Goal: Information Seeking & Learning: Understand process/instructions

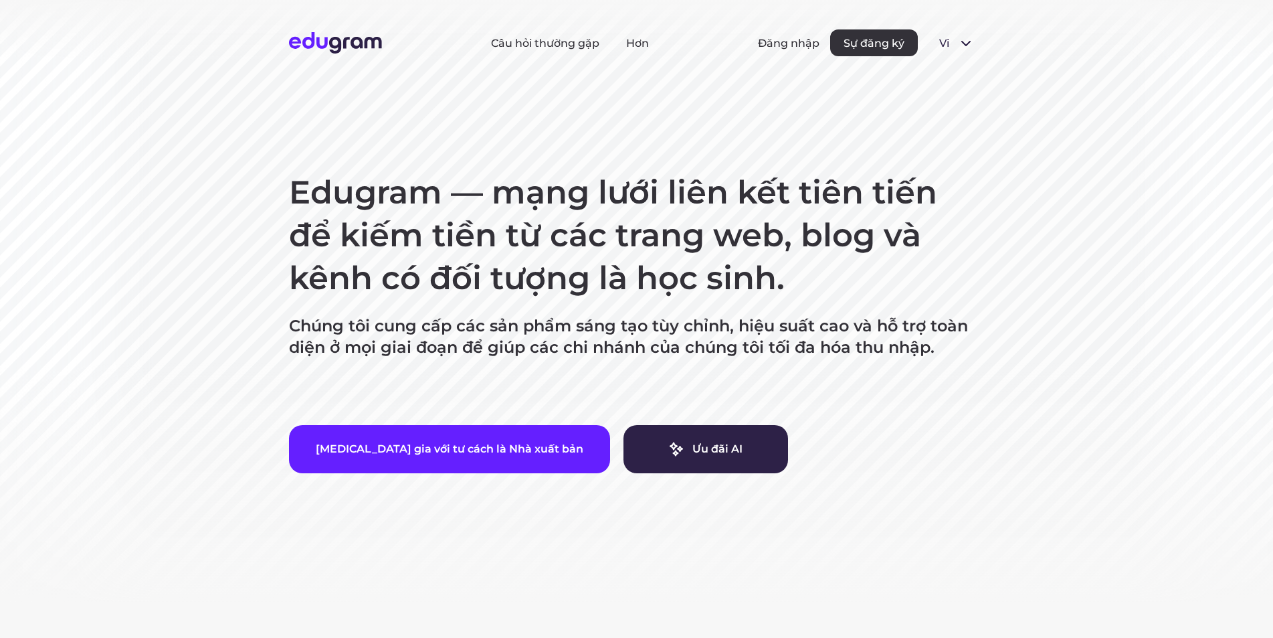
click at [969, 46] on span at bounding box center [966, 43] width 16 height 16
click at [969, 45] on span at bounding box center [966, 43] width 16 height 16
click at [632, 45] on font "Hơn" at bounding box center [637, 43] width 23 height 13
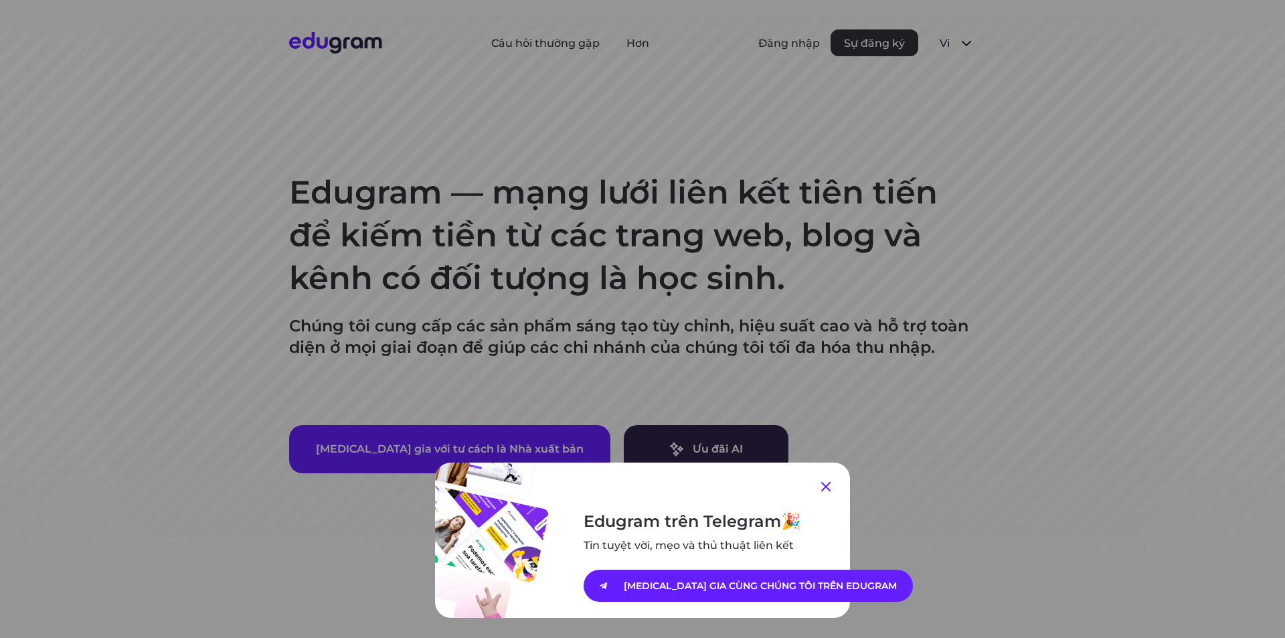
click at [826, 486] on icon at bounding box center [826, 486] width 16 height 16
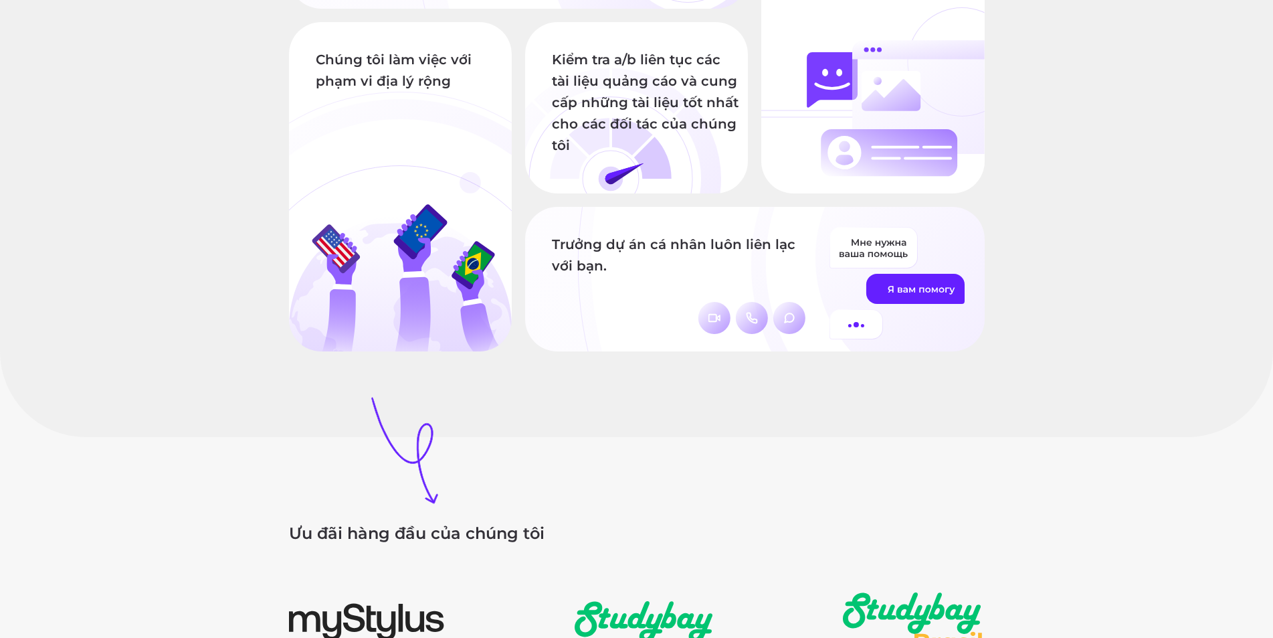
scroll to position [1472, 0]
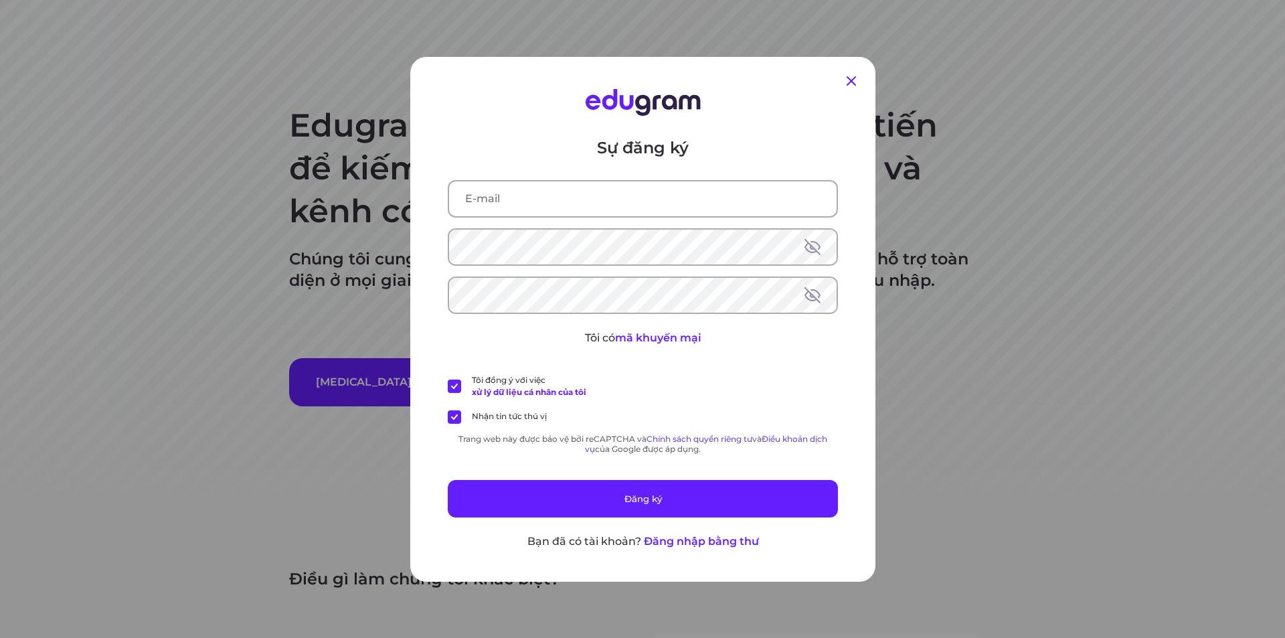
click at [846, 82] on icon at bounding box center [850, 80] width 9 height 9
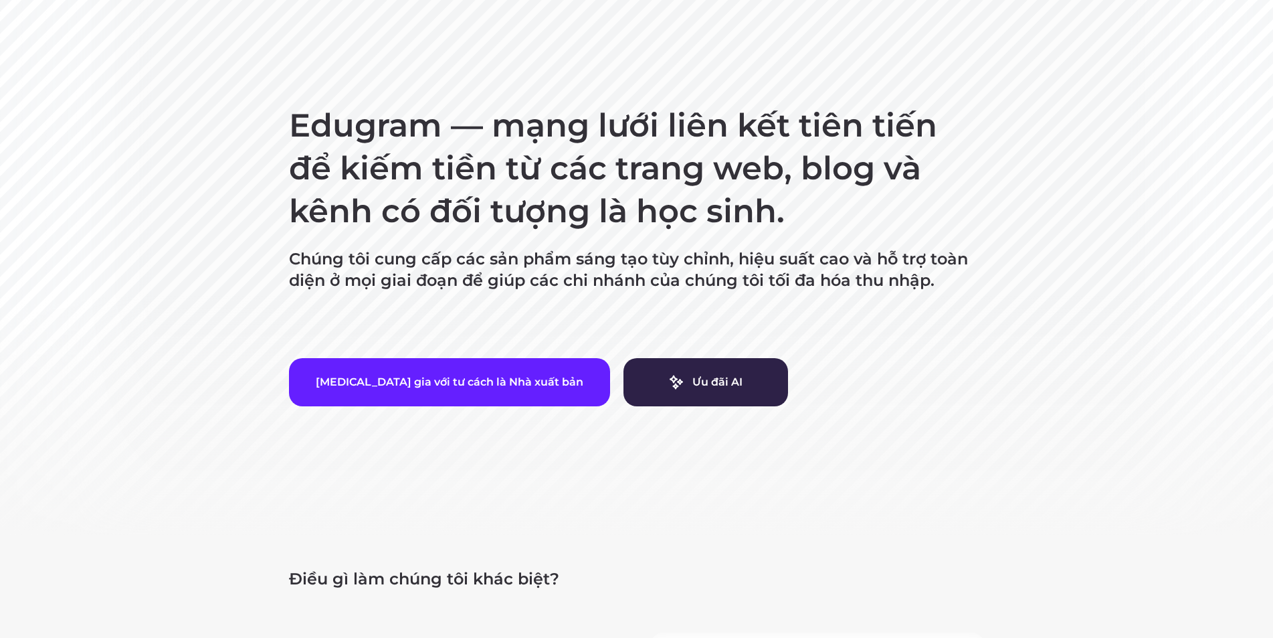
scroll to position [468, 0]
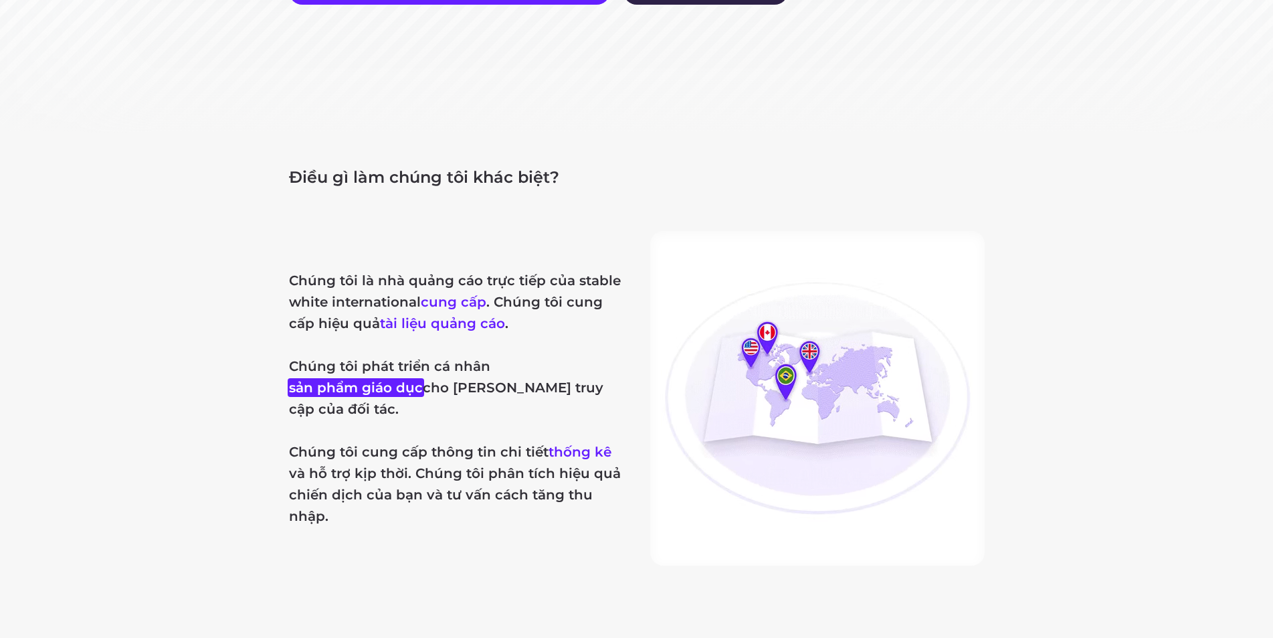
click at [423, 379] on font "sản phẩm giáo dục" at bounding box center [356, 387] width 134 height 16
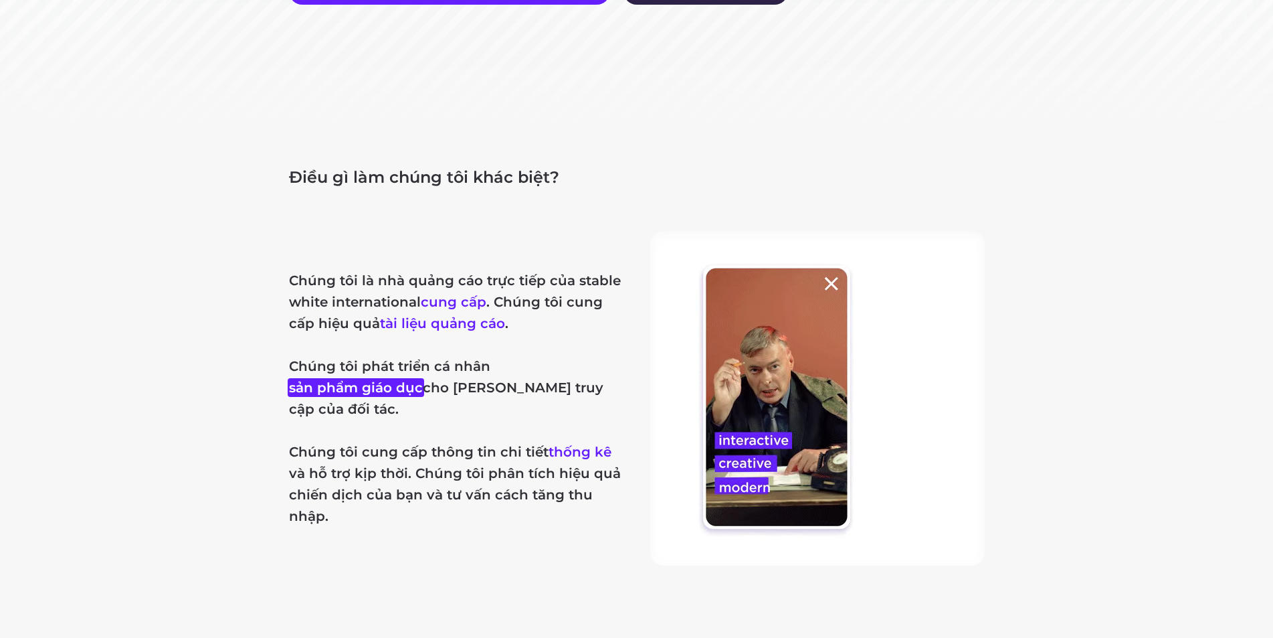
click at [423, 379] on font "sản phẩm giáo dục" at bounding box center [356, 387] width 134 height 16
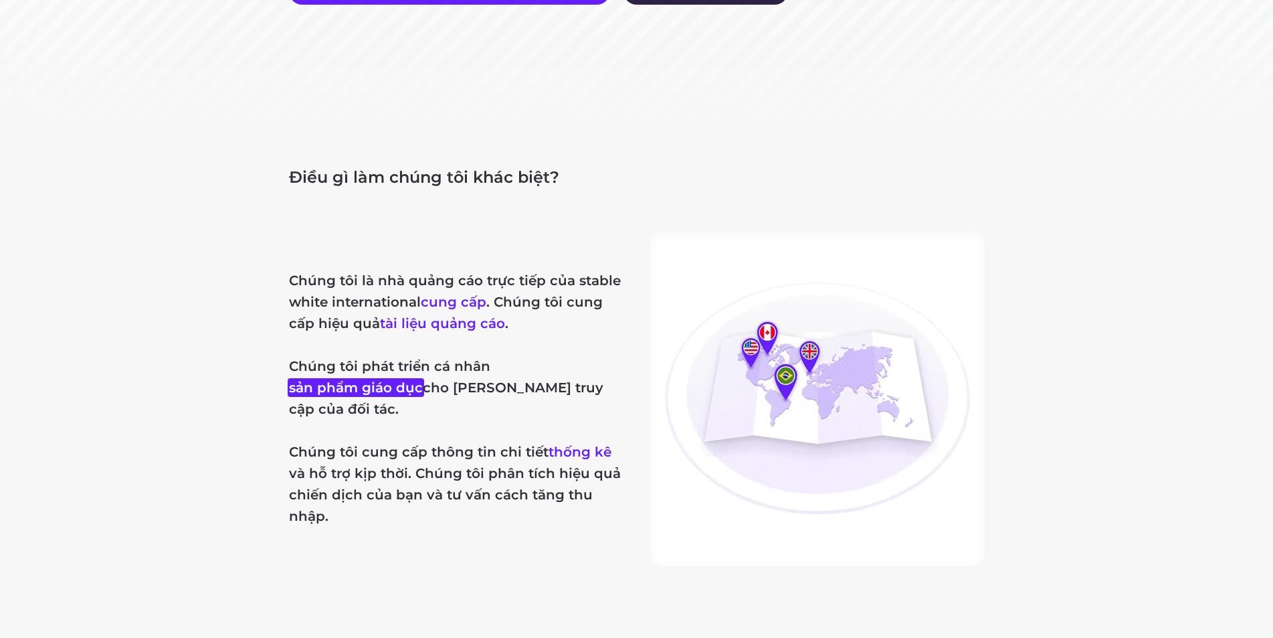
click at [423, 379] on font "sản phẩm giáo dục" at bounding box center [356, 387] width 134 height 16
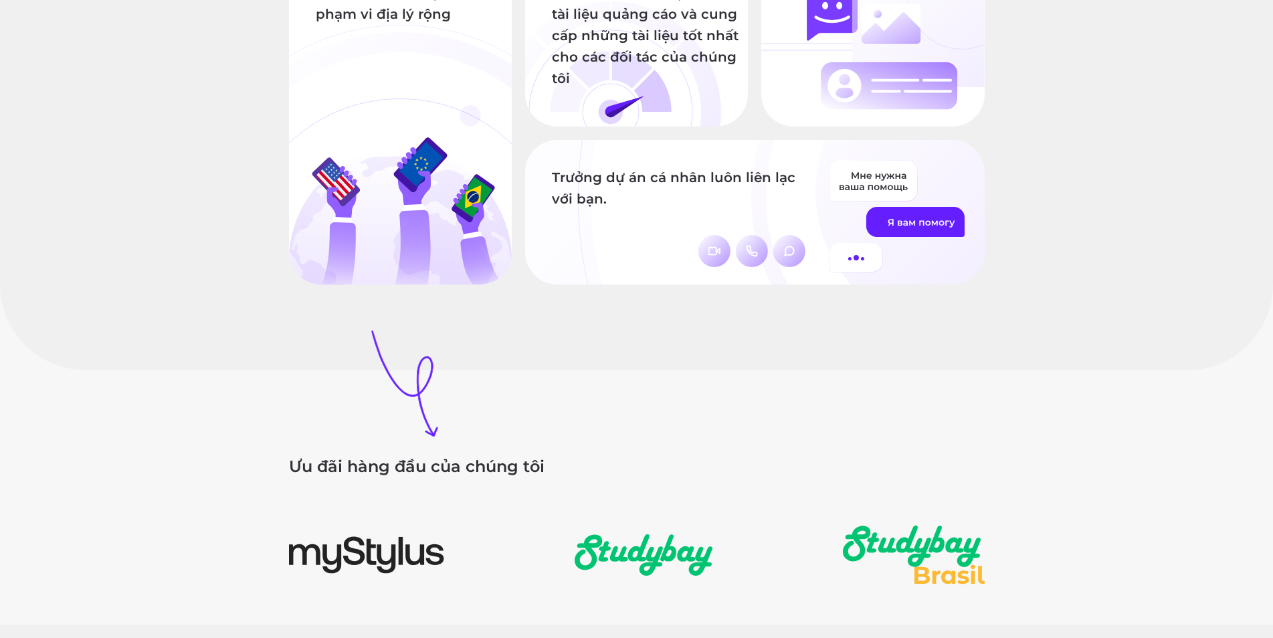
scroll to position [1724, 0]
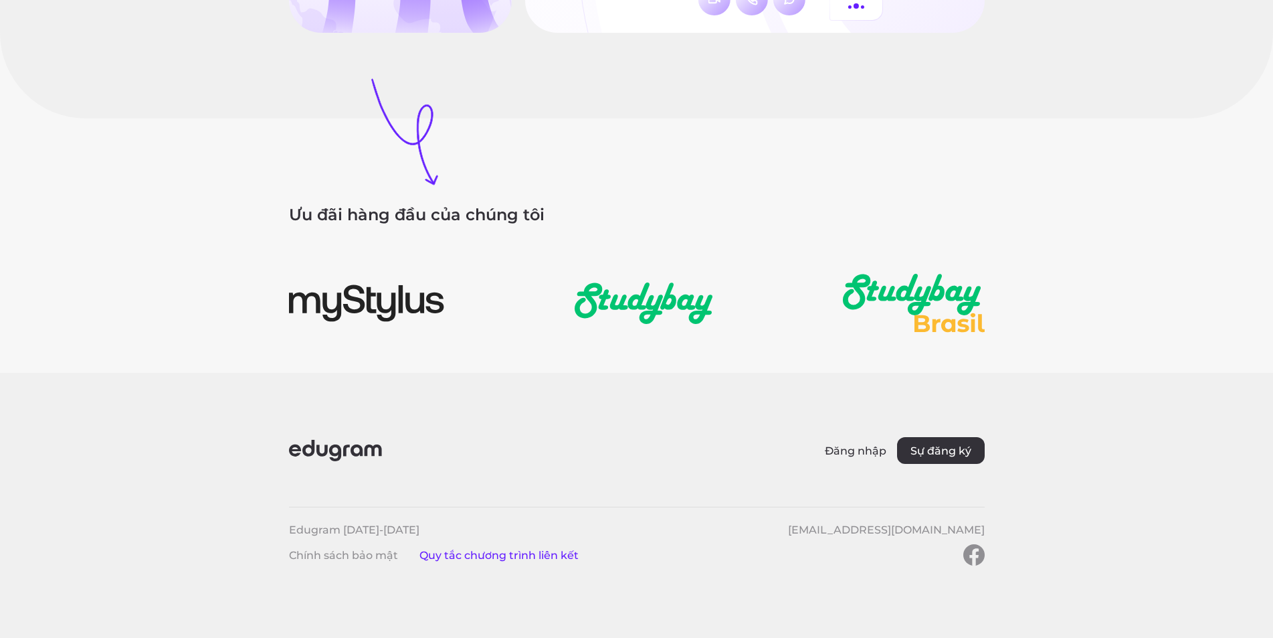
click at [511, 553] on font "Quy tắc chương trình liên kết" at bounding box center [499, 555] width 159 height 13
